Goal: Task Accomplishment & Management: Complete application form

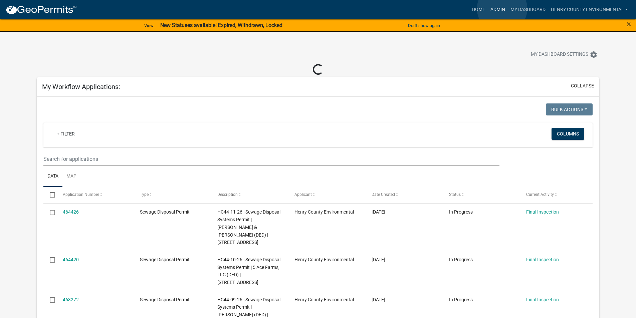
click at [502, 9] on link "Admin" at bounding box center [498, 9] width 20 height 13
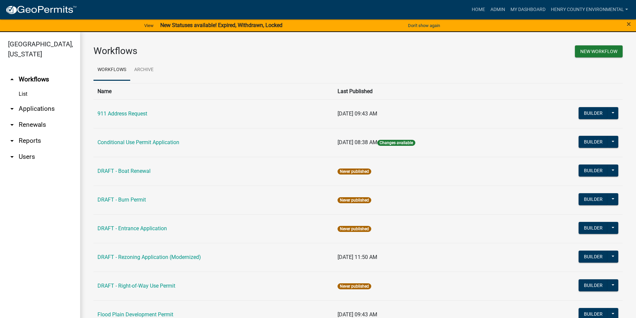
scroll to position [267, 0]
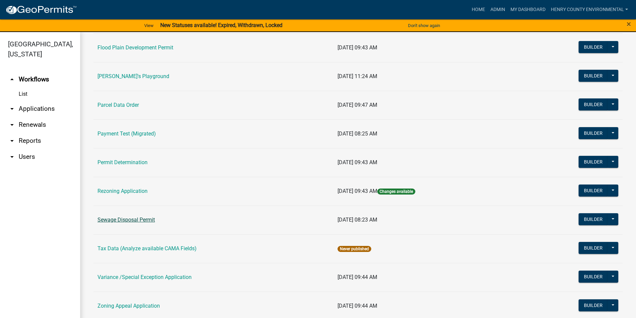
click at [136, 221] on link "Sewage Disposal Permit" at bounding box center [126, 220] width 57 height 6
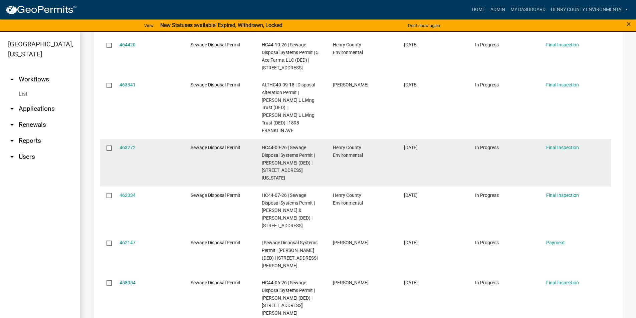
scroll to position [532, 0]
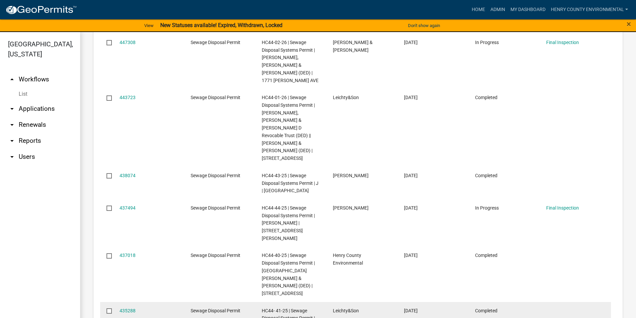
scroll to position [539, 0]
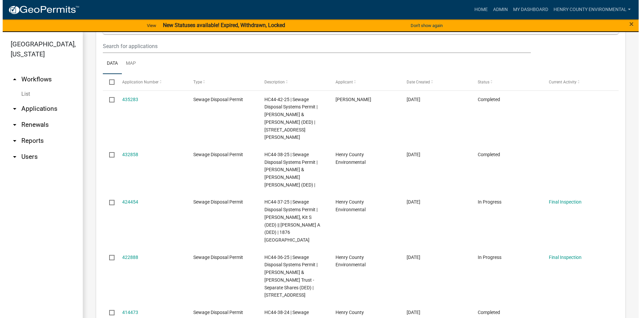
scroll to position [280, 0]
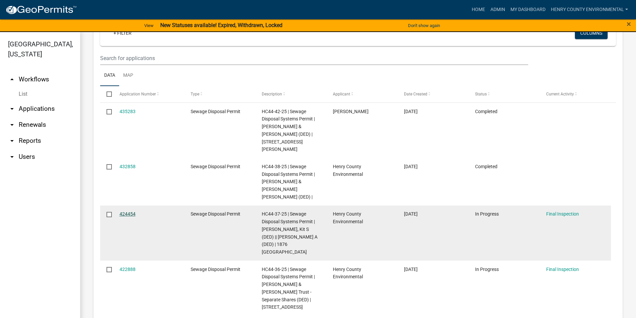
click at [126, 211] on link "424454" at bounding box center [128, 213] width 16 height 5
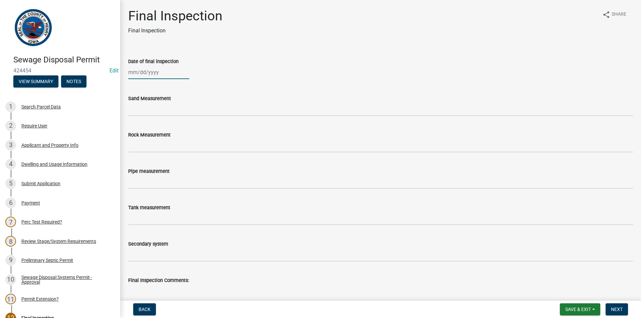
click at [148, 73] on div at bounding box center [158, 72] width 61 height 14
select select "8"
select select "2025"
click at [131, 86] on button "Previous month" at bounding box center [135, 86] width 8 height 11
select select "7"
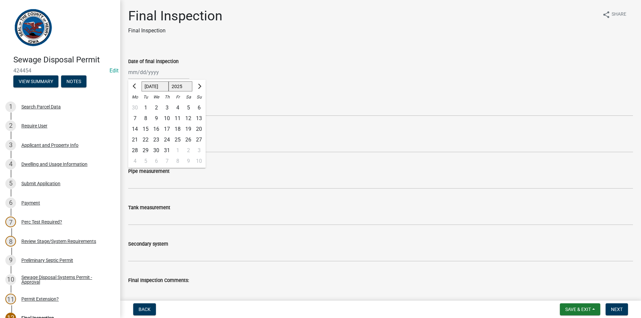
click at [178, 137] on div "25" at bounding box center [177, 140] width 11 height 11
type input "[DATE]"
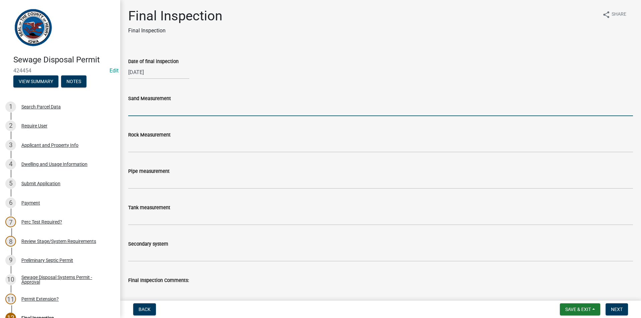
click at [172, 111] on input "Sand Measurement" at bounding box center [380, 110] width 505 height 14
type input "34""
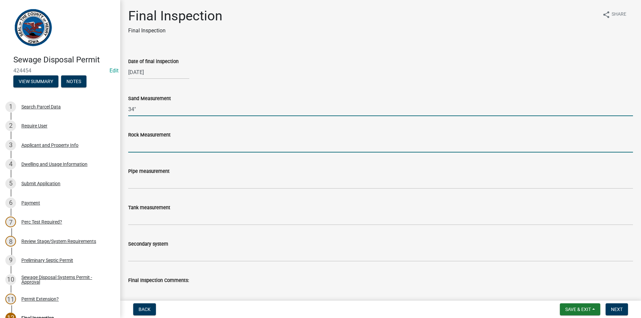
click at [160, 145] on input "Rock Measurement" at bounding box center [380, 146] width 505 height 14
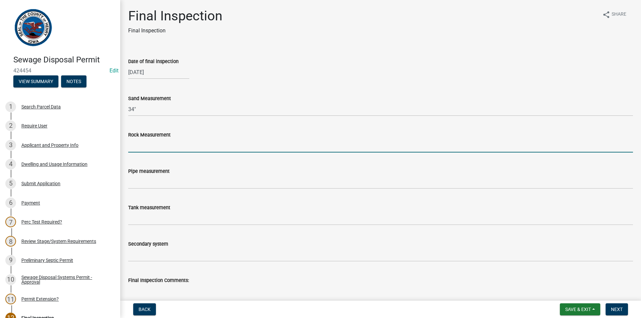
type input "Two 10" Sock tile Collection lines"
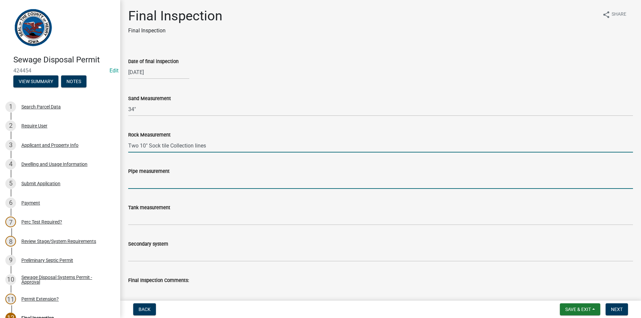
click at [162, 183] on input "Pipe measurement" at bounding box center [380, 182] width 505 height 14
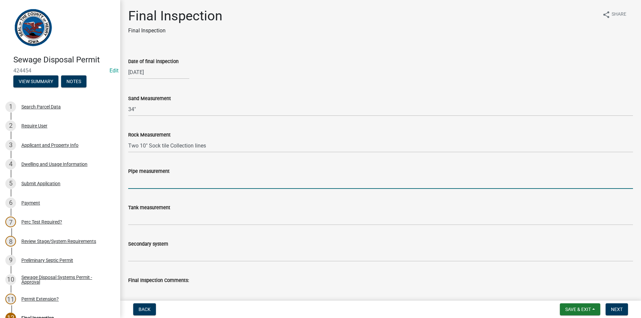
type input "N/A"
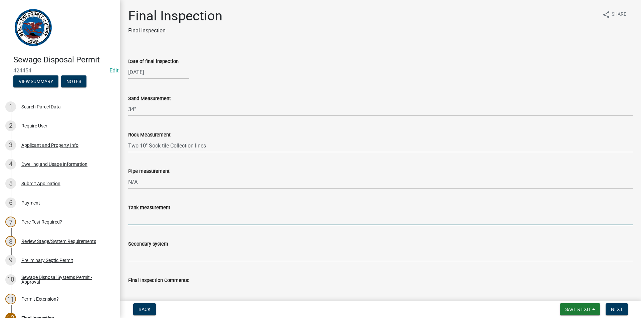
click at [150, 221] on input "Tank measurement" at bounding box center [380, 219] width 505 height 14
type input "1500Gal"
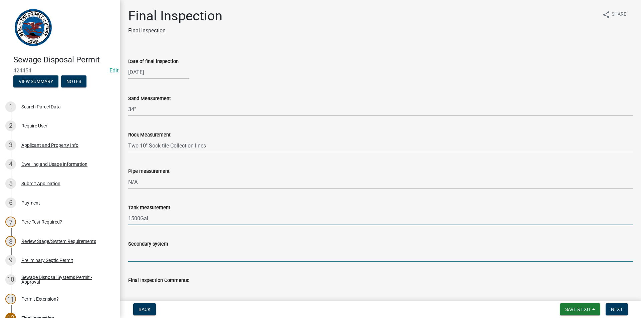
click at [145, 254] on input "Secondary system" at bounding box center [380, 255] width 505 height 14
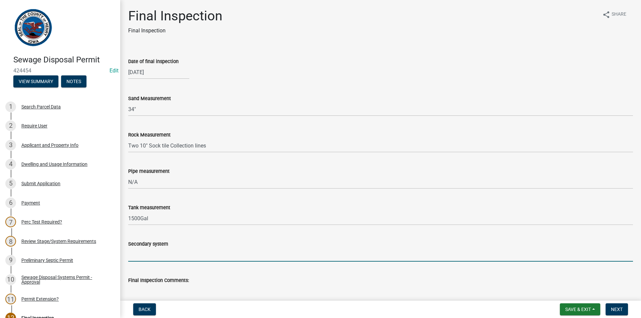
type input "12x60 Peanut sand filter"
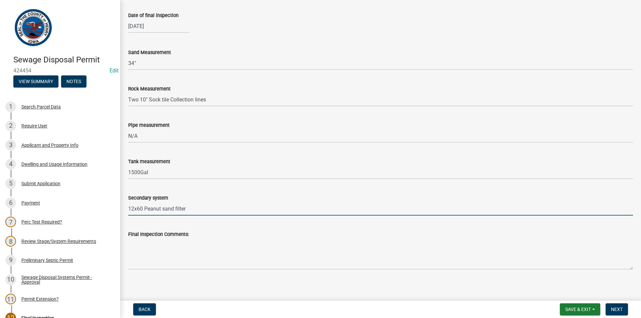
scroll to position [134, 0]
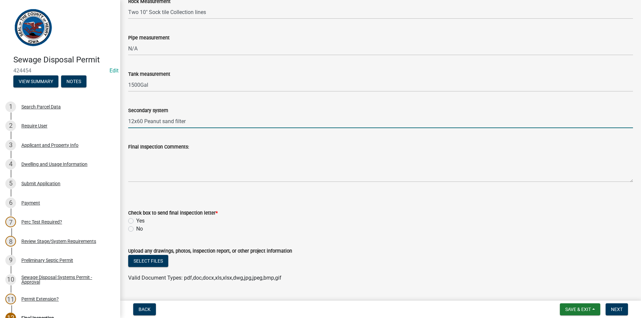
click at [136, 229] on label "No" at bounding box center [139, 229] width 7 height 8
click at [136, 229] on input "No" at bounding box center [138, 227] width 4 height 4
radio input "true"
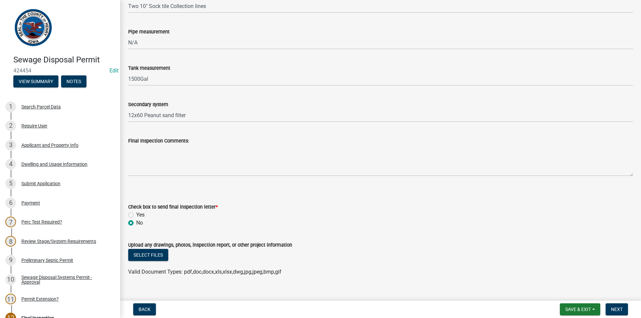
scroll to position [150, 0]
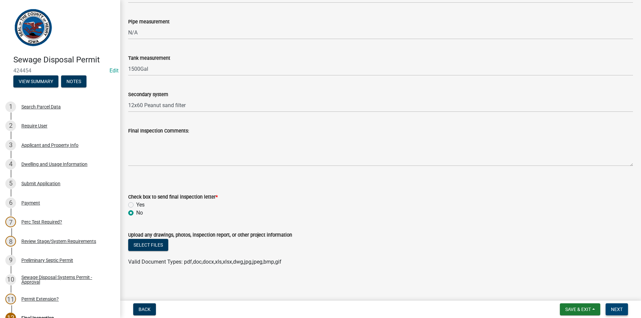
click at [621, 309] on span "Next" at bounding box center [617, 309] width 12 height 5
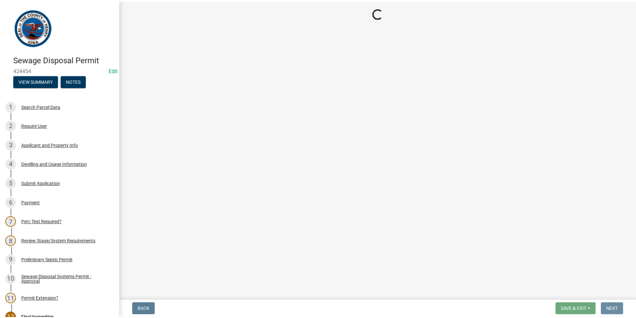
scroll to position [0, 0]
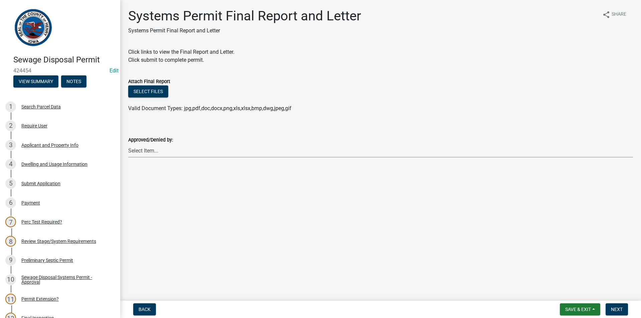
click at [186, 155] on select "Select Item... [PERSON_NAME] [PERSON_NAME]" at bounding box center [380, 151] width 505 height 14
click at [128, 144] on select "Select Item... [PERSON_NAME] [PERSON_NAME]" at bounding box center [380, 151] width 505 height 14
select select "5c99670e-d68f-4230-9f25-35431631f8c6"
click at [610, 308] on button "Next" at bounding box center [617, 310] width 22 height 12
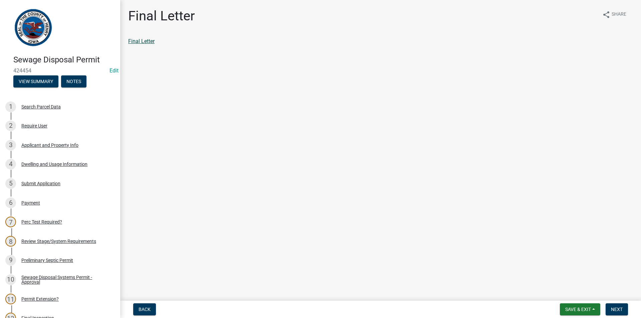
click at [145, 41] on link "Final Letter" at bounding box center [141, 41] width 26 height 6
click at [615, 312] on span "Next" at bounding box center [617, 309] width 12 height 5
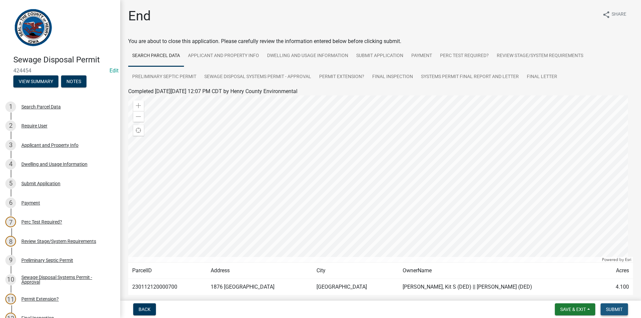
click at [617, 310] on span "Submit" at bounding box center [614, 309] width 17 height 5
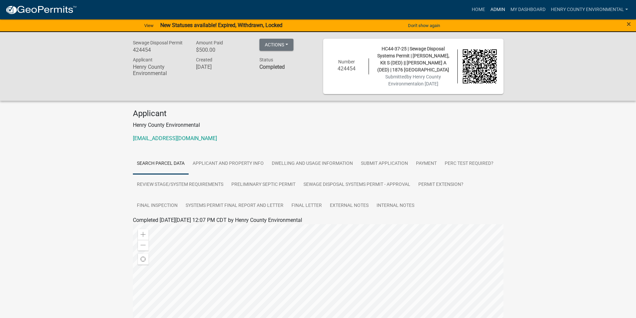
click at [500, 9] on link "Admin" at bounding box center [498, 9] width 20 height 13
